Goal: Task Accomplishment & Management: Manage account settings

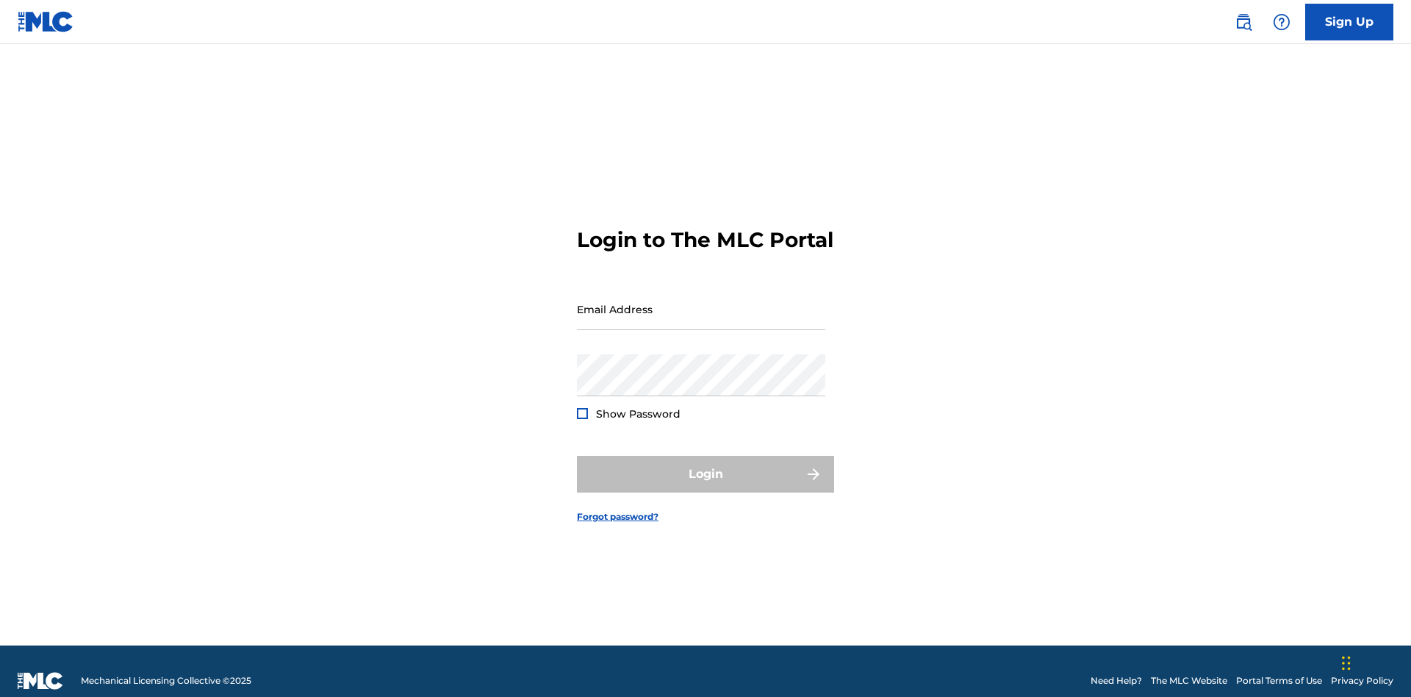
scroll to position [19, 0]
click at [701, 302] on input "Email Address" at bounding box center [701, 309] width 248 height 42
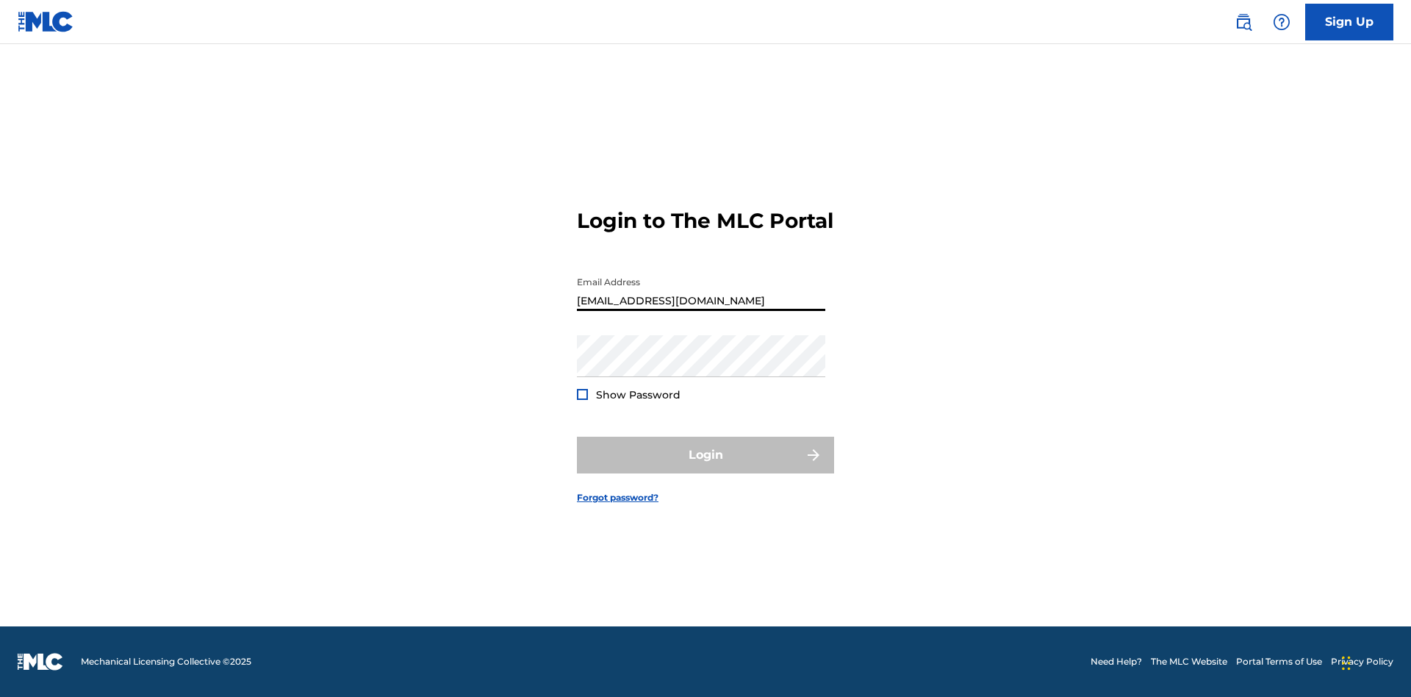
scroll to position [0, 53]
type input "[EMAIL_ADDRESS][DOMAIN_NAME]"
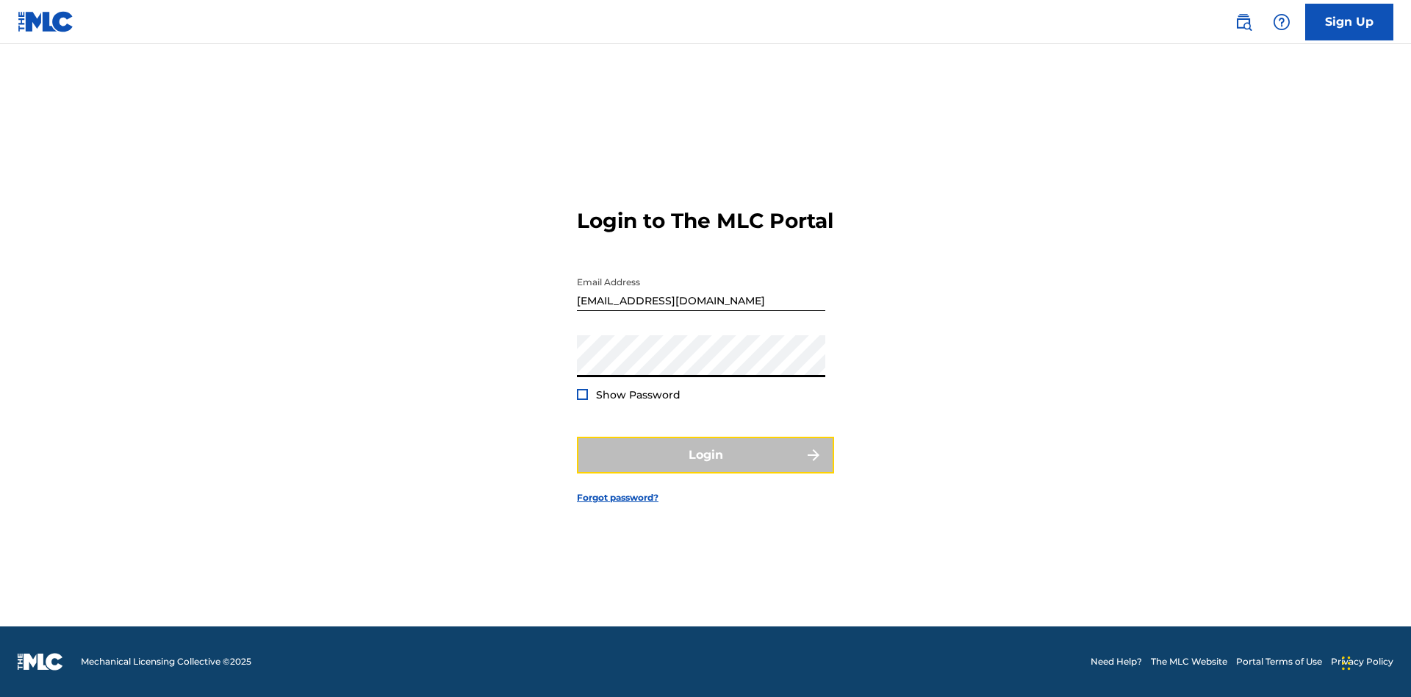
click at [706, 467] on button "Login" at bounding box center [705, 455] width 257 height 37
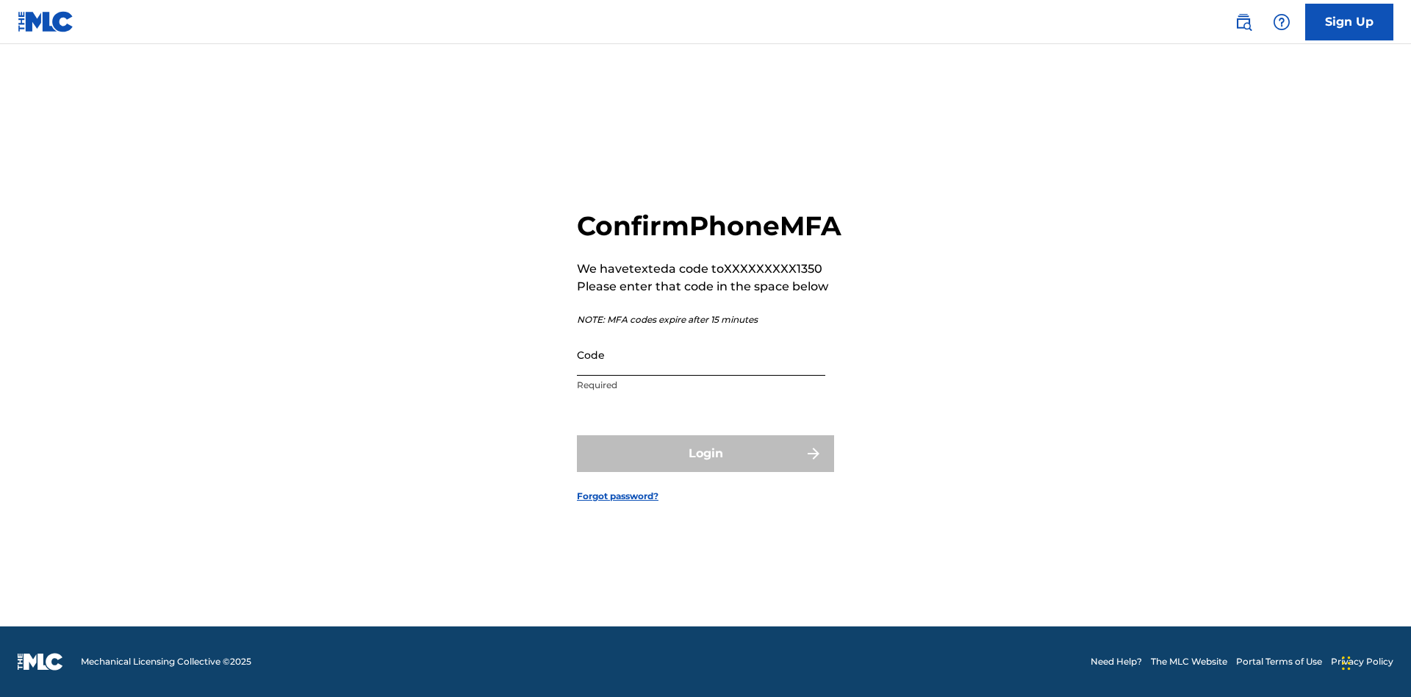
click at [701, 370] on input "Code" at bounding box center [701, 355] width 248 height 42
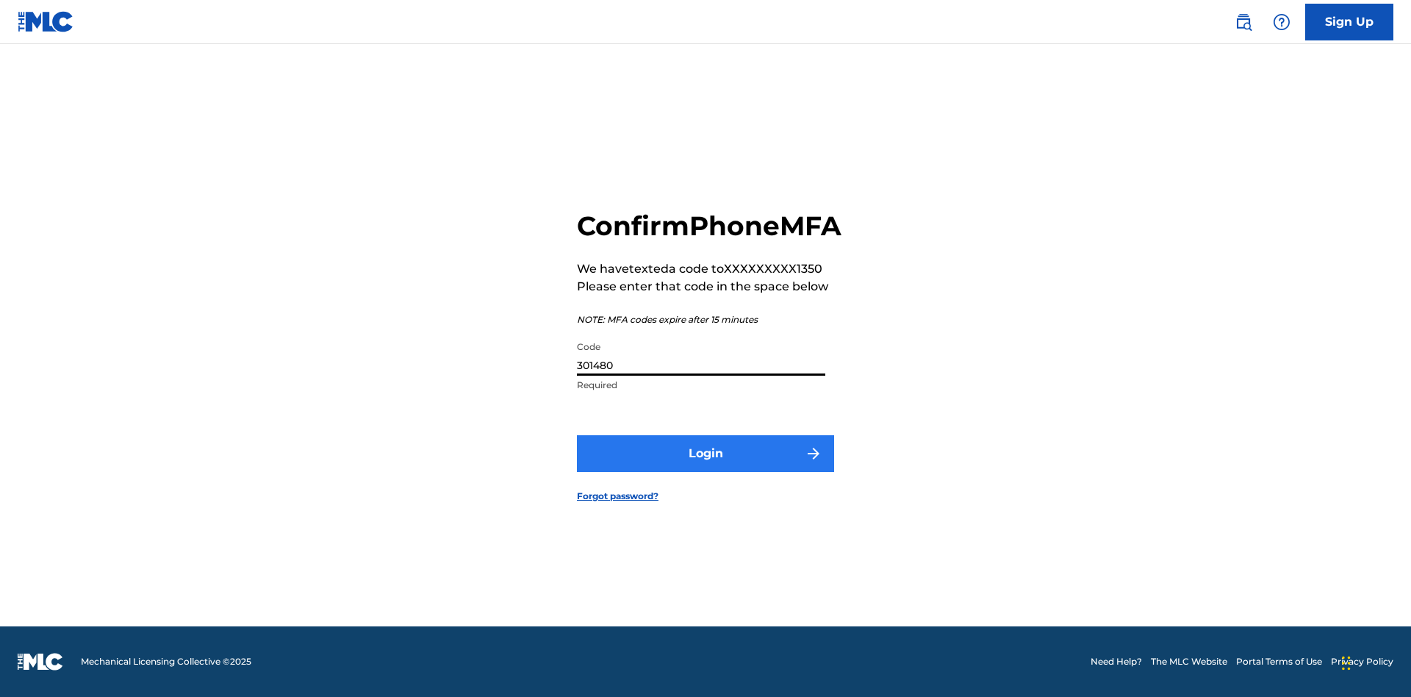
type input "301480"
click at [706, 470] on button "Login" at bounding box center [705, 453] width 257 height 37
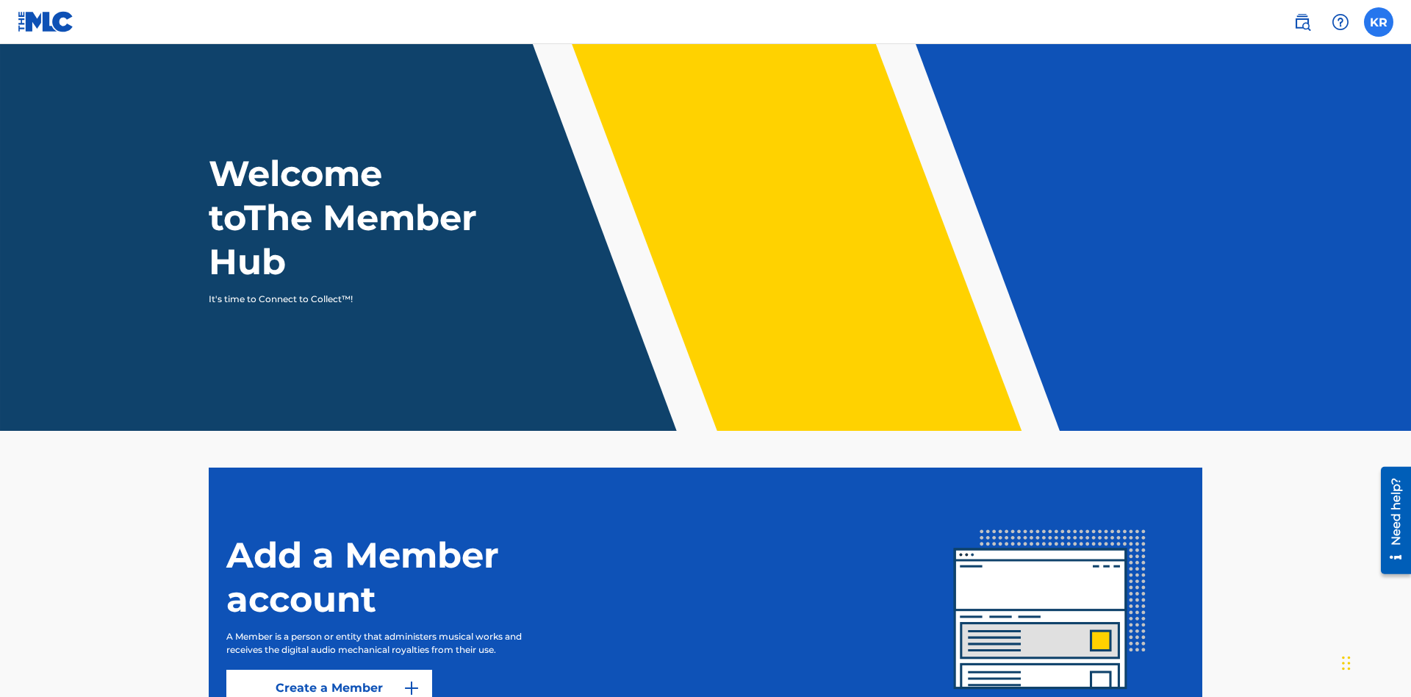
click at [1379, 21] on label at bounding box center [1378, 21] width 29 height 29
click at [1379, 22] on input "KR [PERSON_NAME] [EMAIL_ADDRESS][DOMAIN_NAME] Notification Preferences Profile …" at bounding box center [1379, 22] width 0 height 0
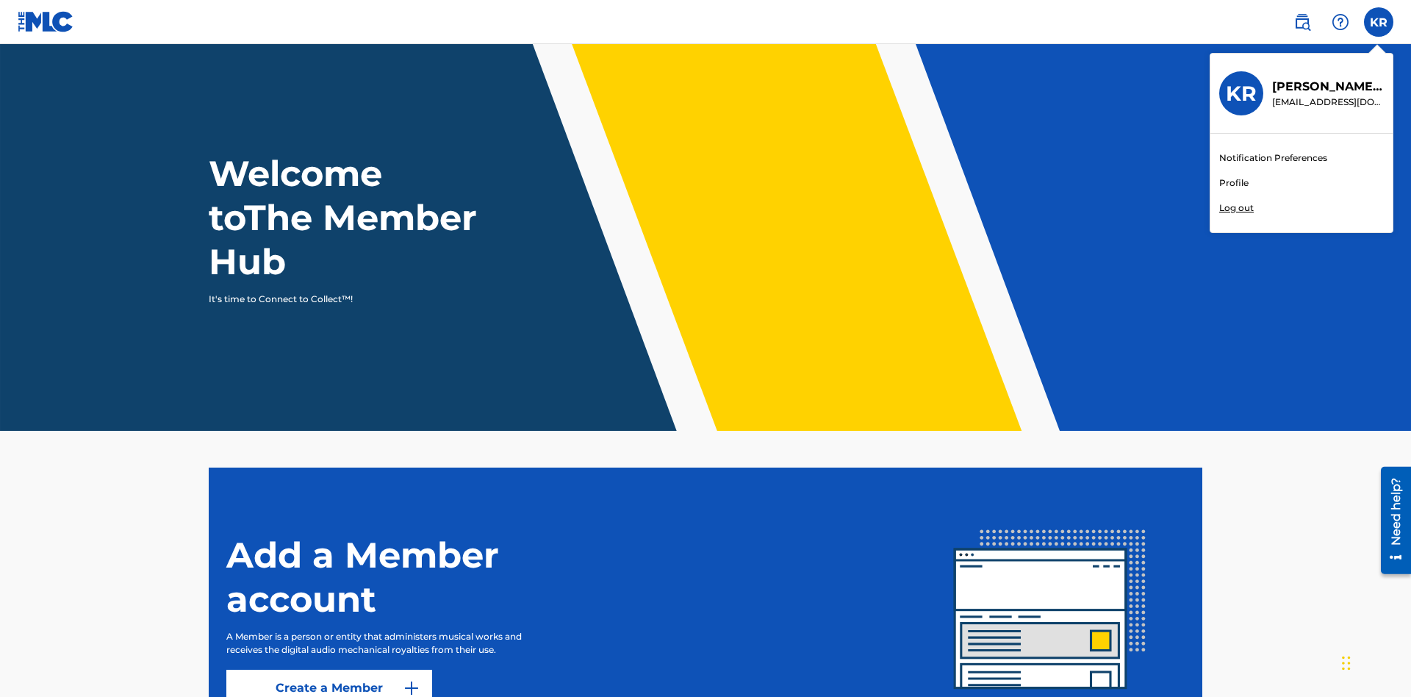
click at [1233, 183] on link "Profile" at bounding box center [1233, 182] width 29 height 13
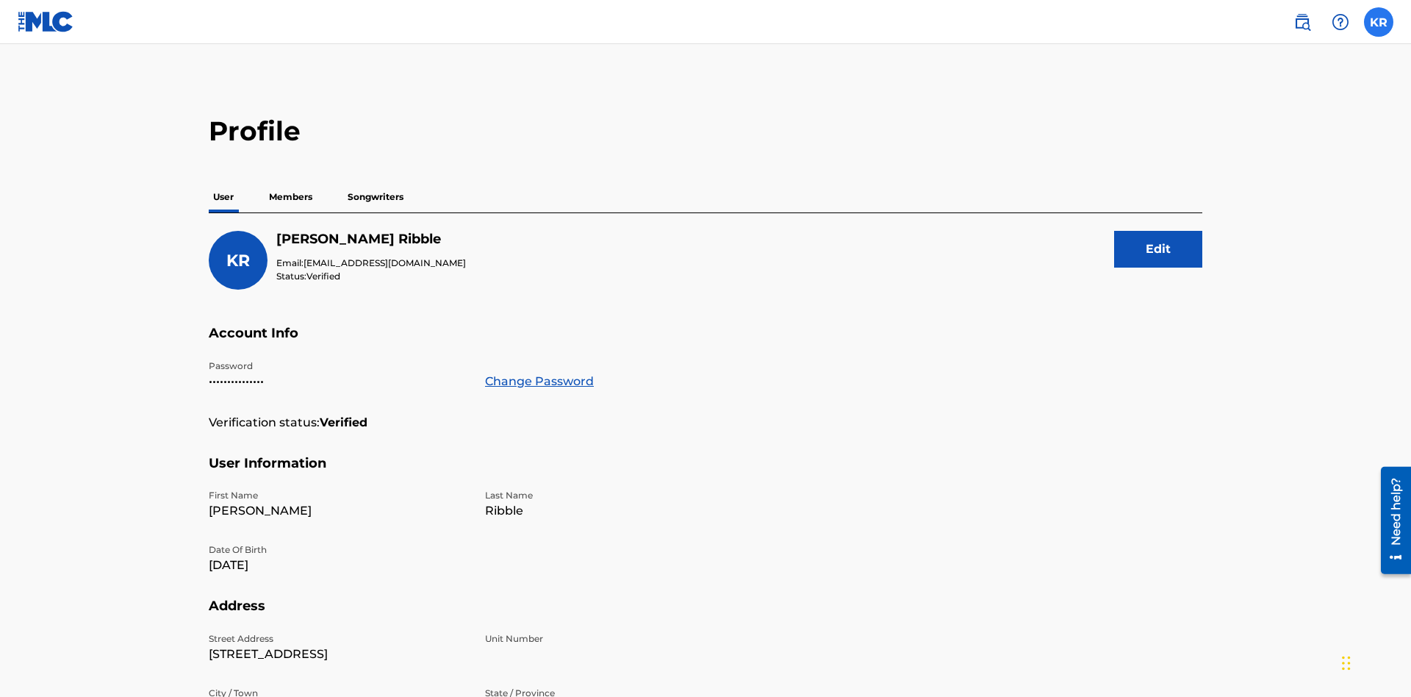
scroll to position [26, 0]
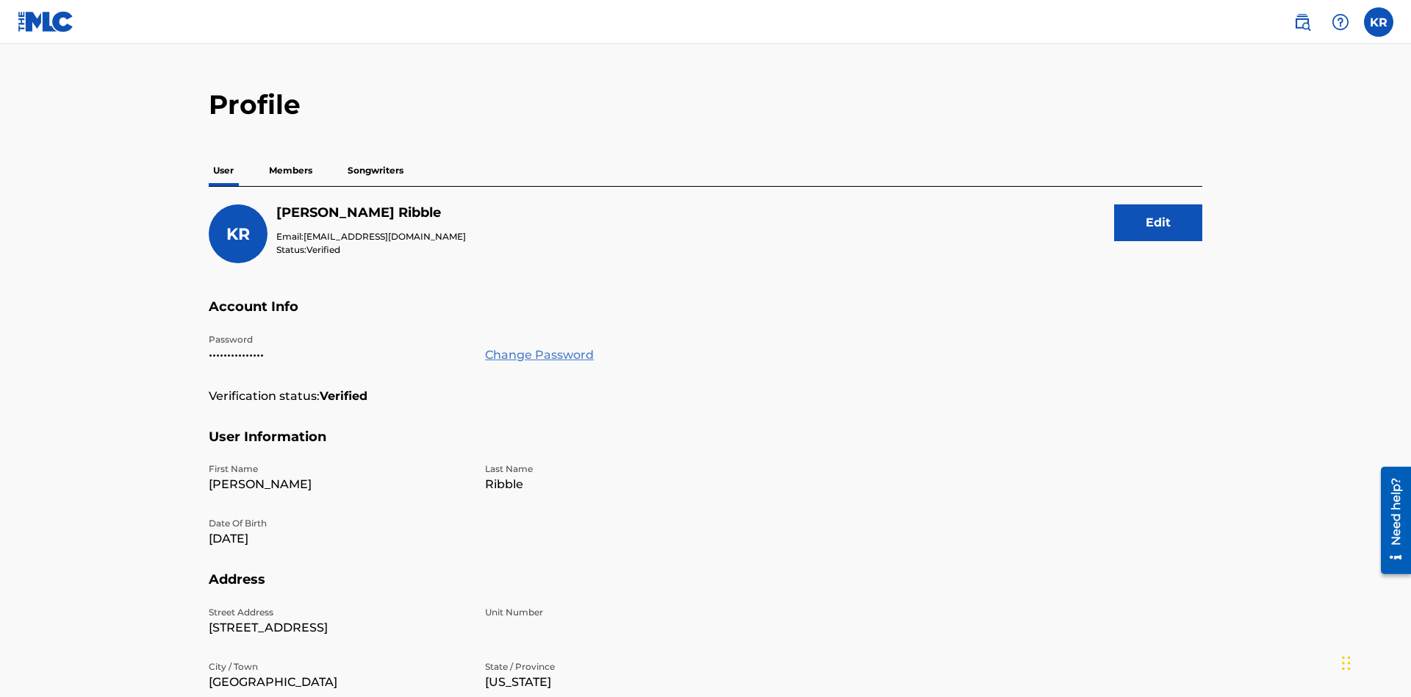
click at [539, 346] on link "Change Password" at bounding box center [539, 355] width 109 height 18
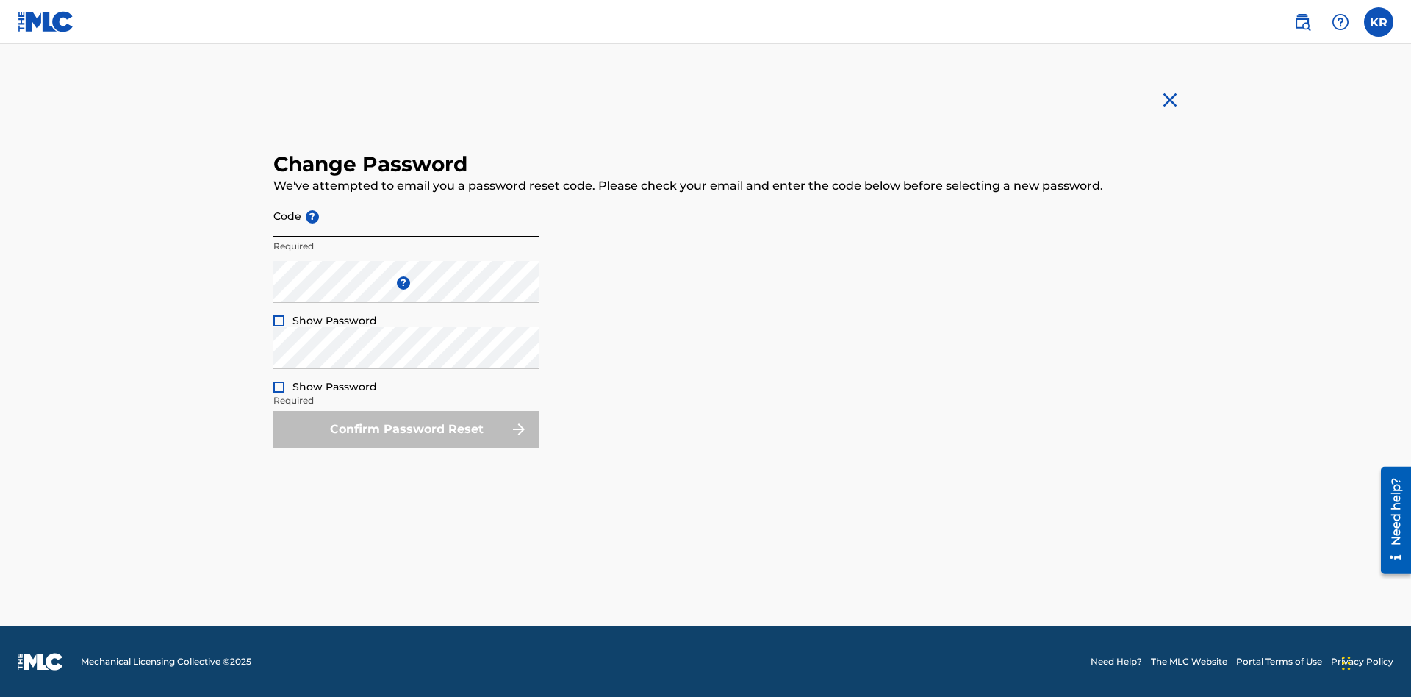
click at [406, 215] on input "Code ?" at bounding box center [406, 216] width 266 height 42
type input "e717b5676a1ea52ea0fd476ddb8c57ee"
